Goal: Task Accomplishment & Management: Manage account settings

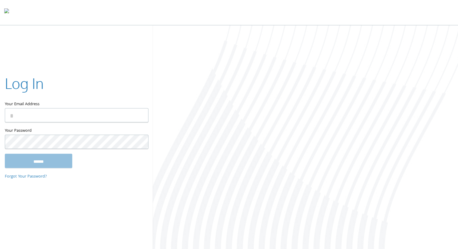
type input "**********"
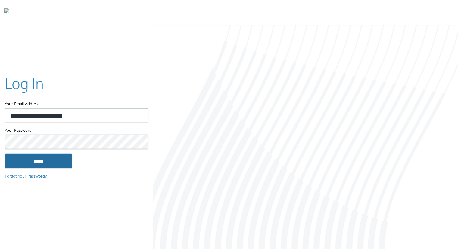
click at [39, 157] on input "******" at bounding box center [38, 160] width 67 height 14
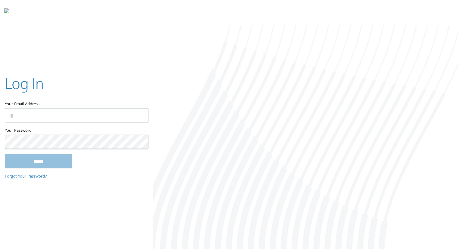
type input "**********"
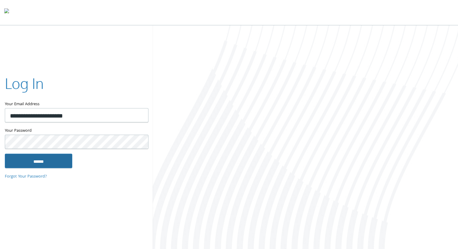
click at [10, 158] on input "******" at bounding box center [38, 160] width 67 height 14
